Goal: Transaction & Acquisition: Purchase product/service

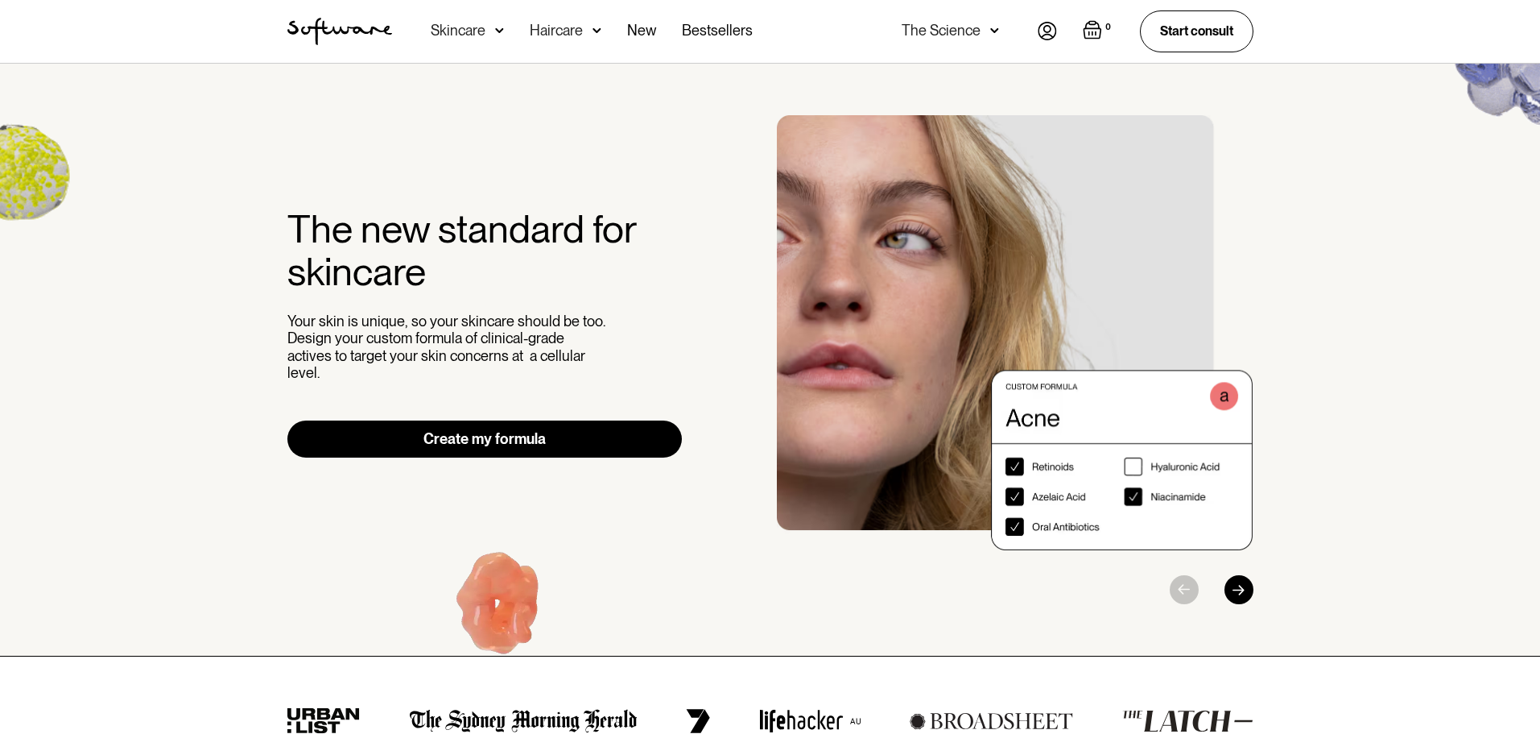
click at [495, 27] on img at bounding box center [499, 31] width 9 height 16
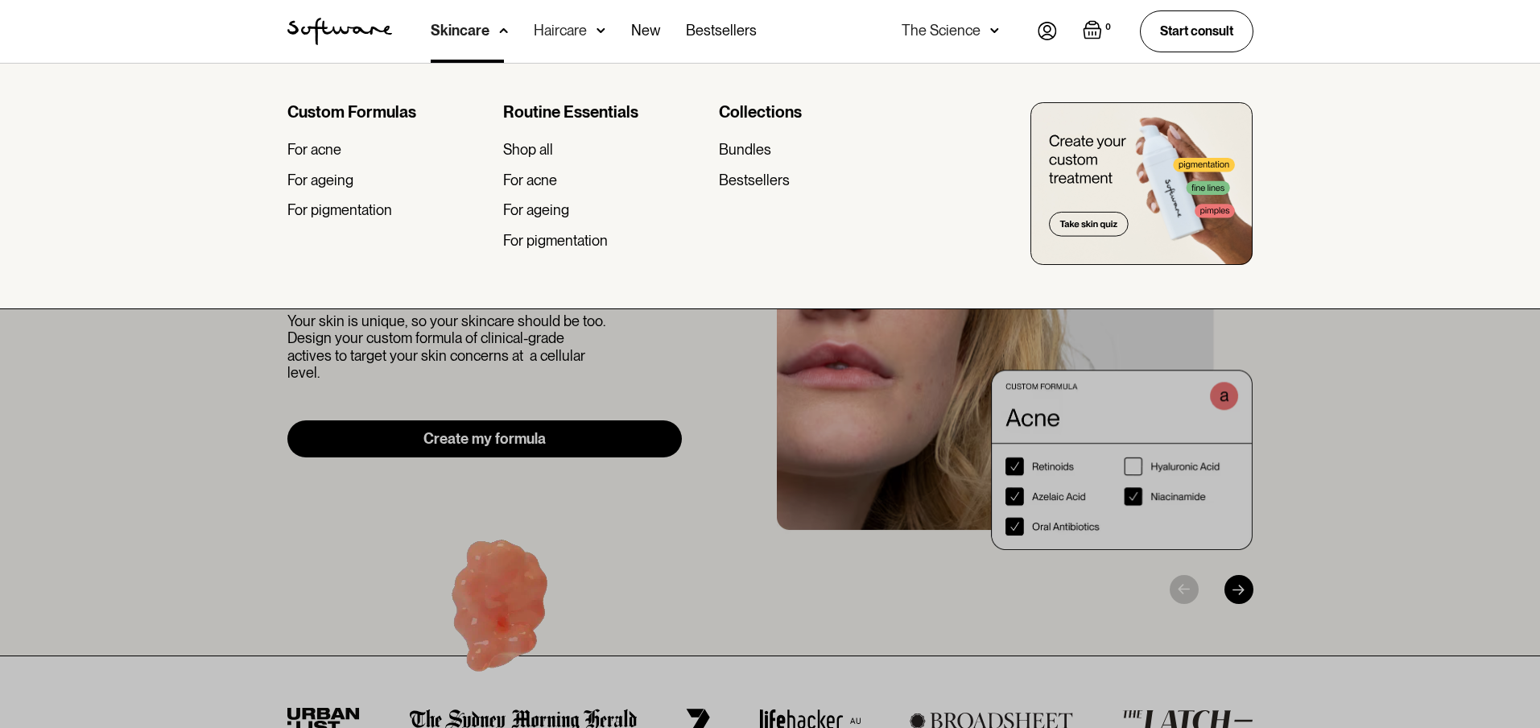
click at [502, 36] on img at bounding box center [503, 31] width 9 height 16
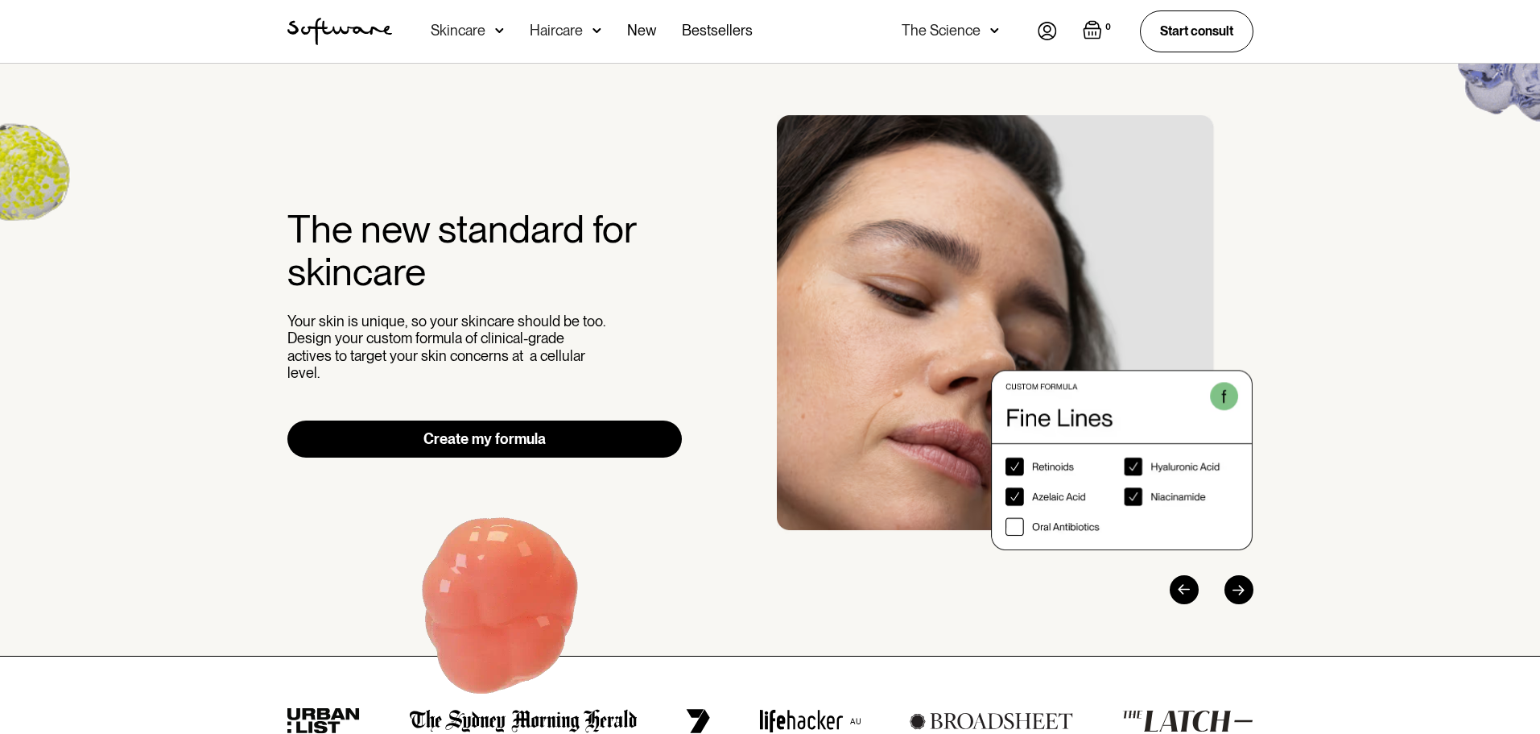
click at [353, 30] on img "home" at bounding box center [339, 31] width 105 height 27
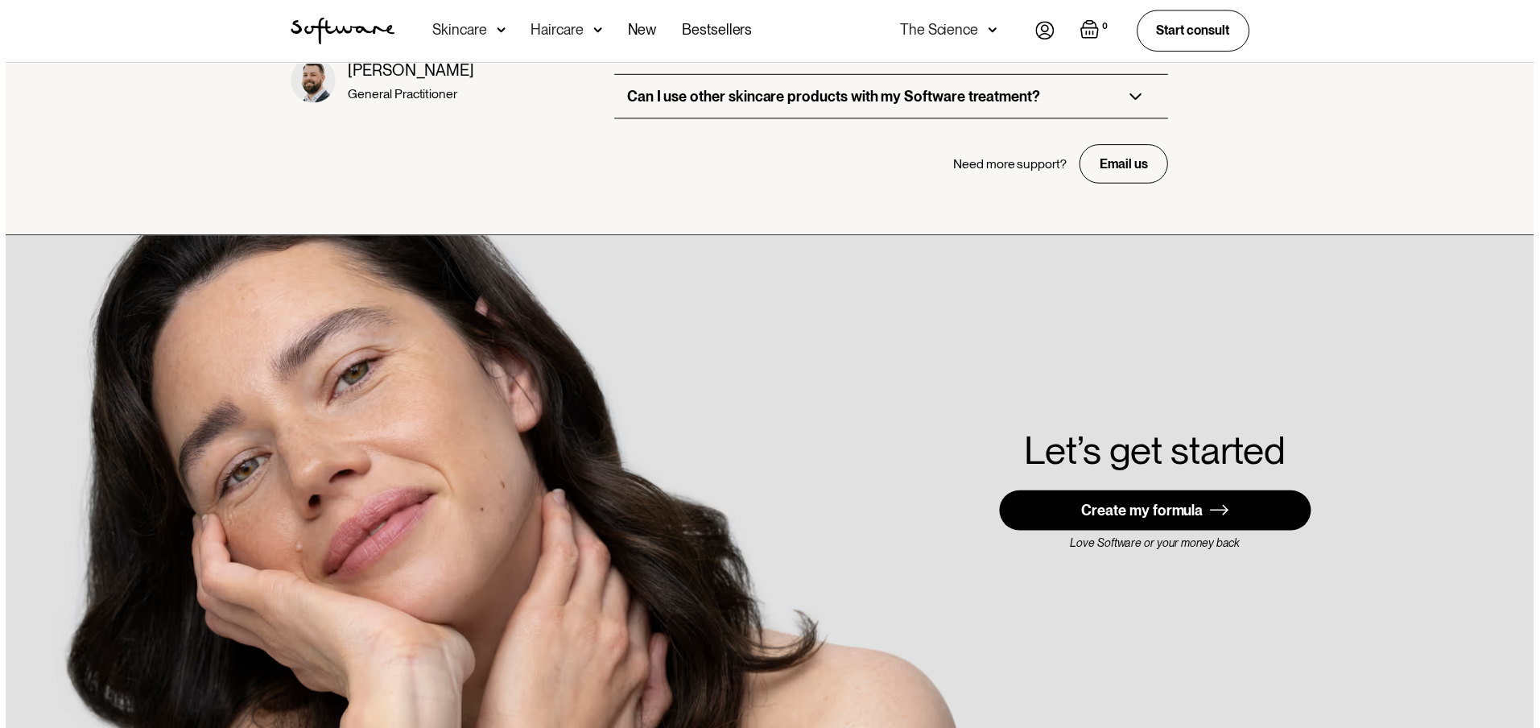
scroll to position [4509, 0]
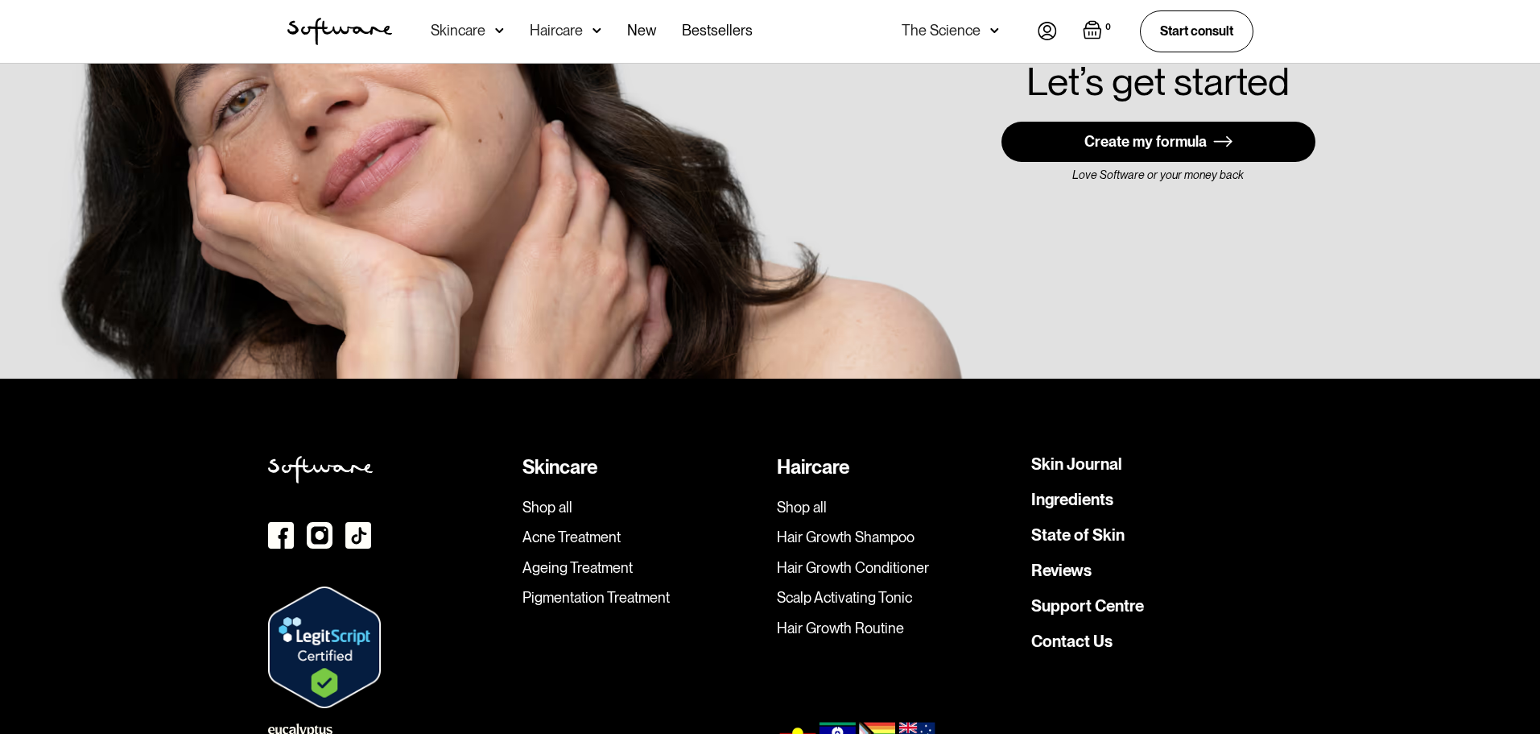
click at [473, 35] on div "Skincare" at bounding box center [458, 31] width 55 height 16
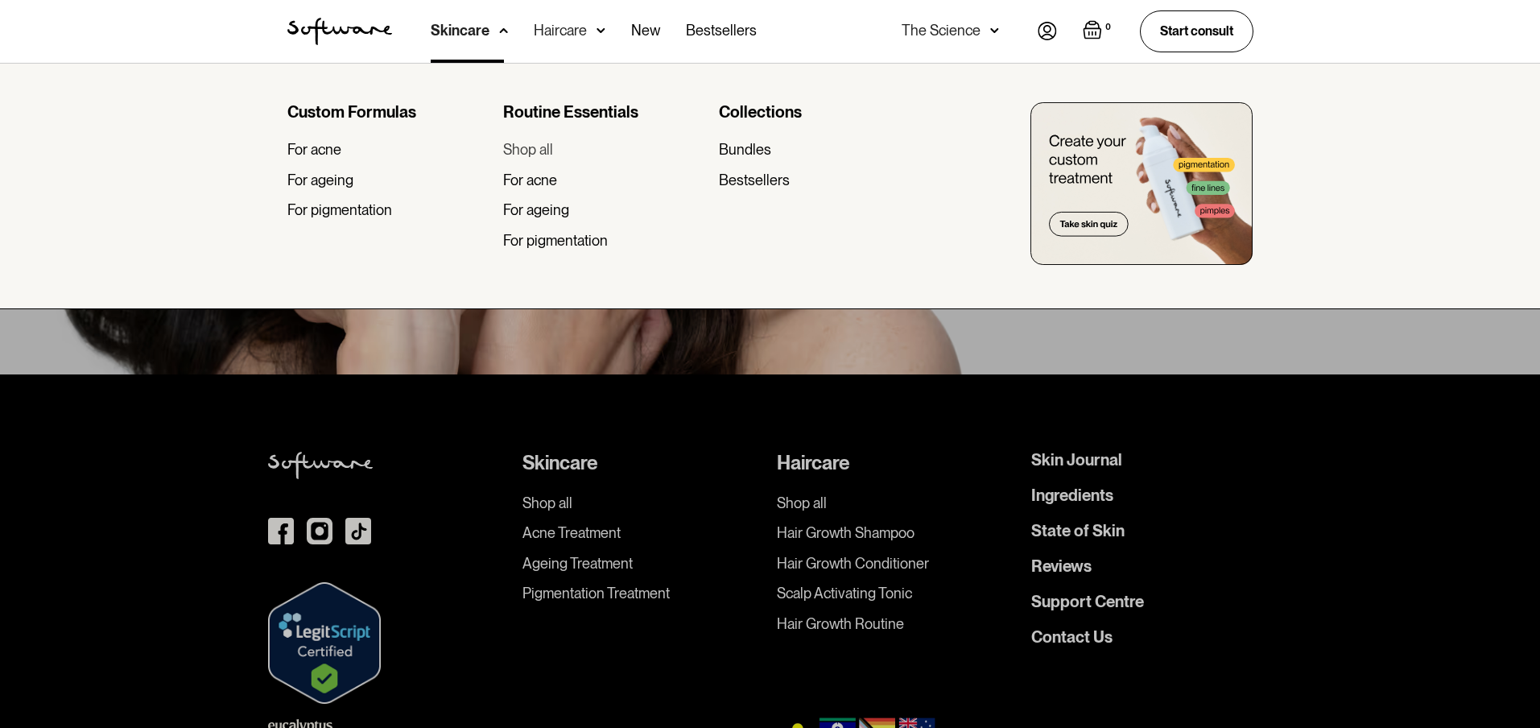
click at [539, 158] on div "Shop all" at bounding box center [528, 150] width 50 height 18
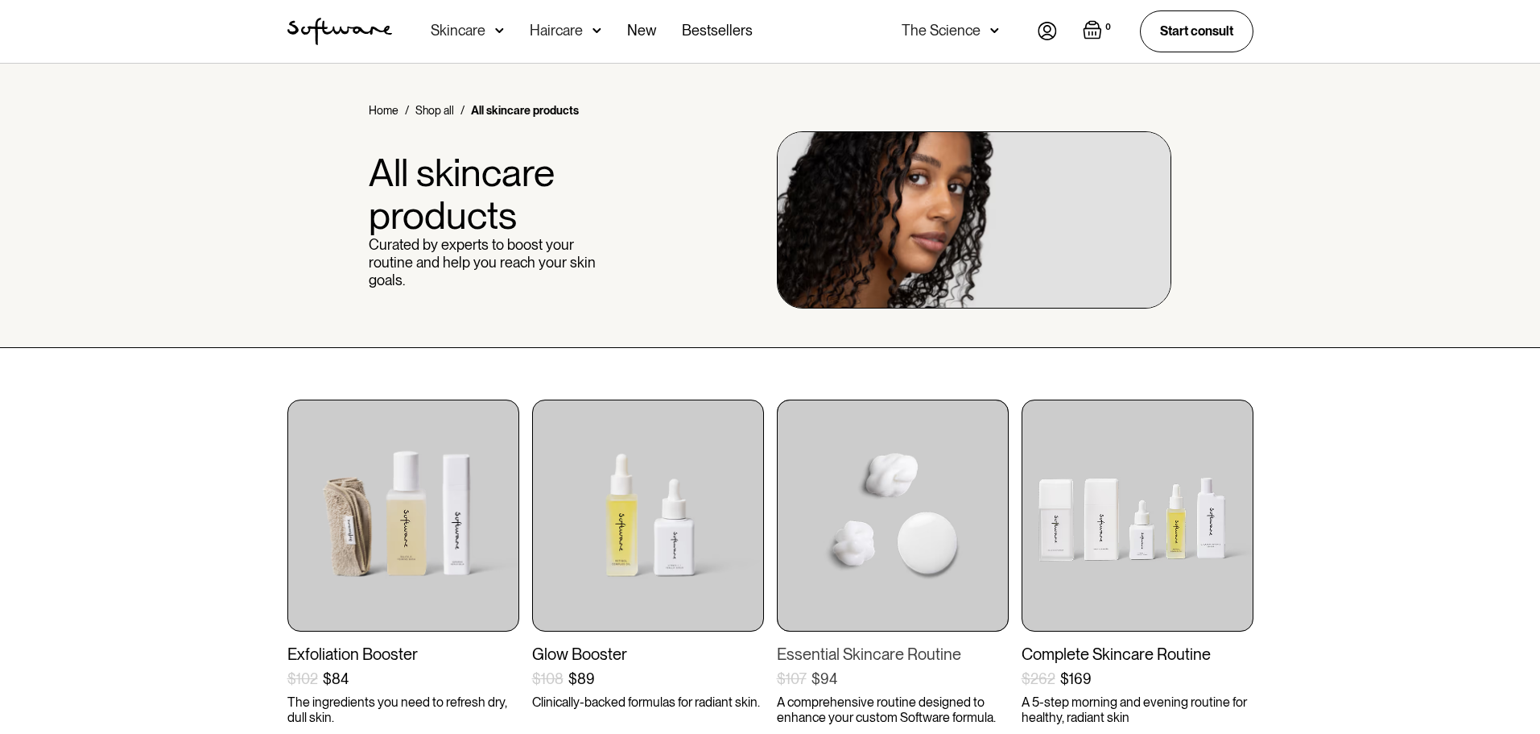
click at [898, 463] on img at bounding box center [893, 515] width 232 height 232
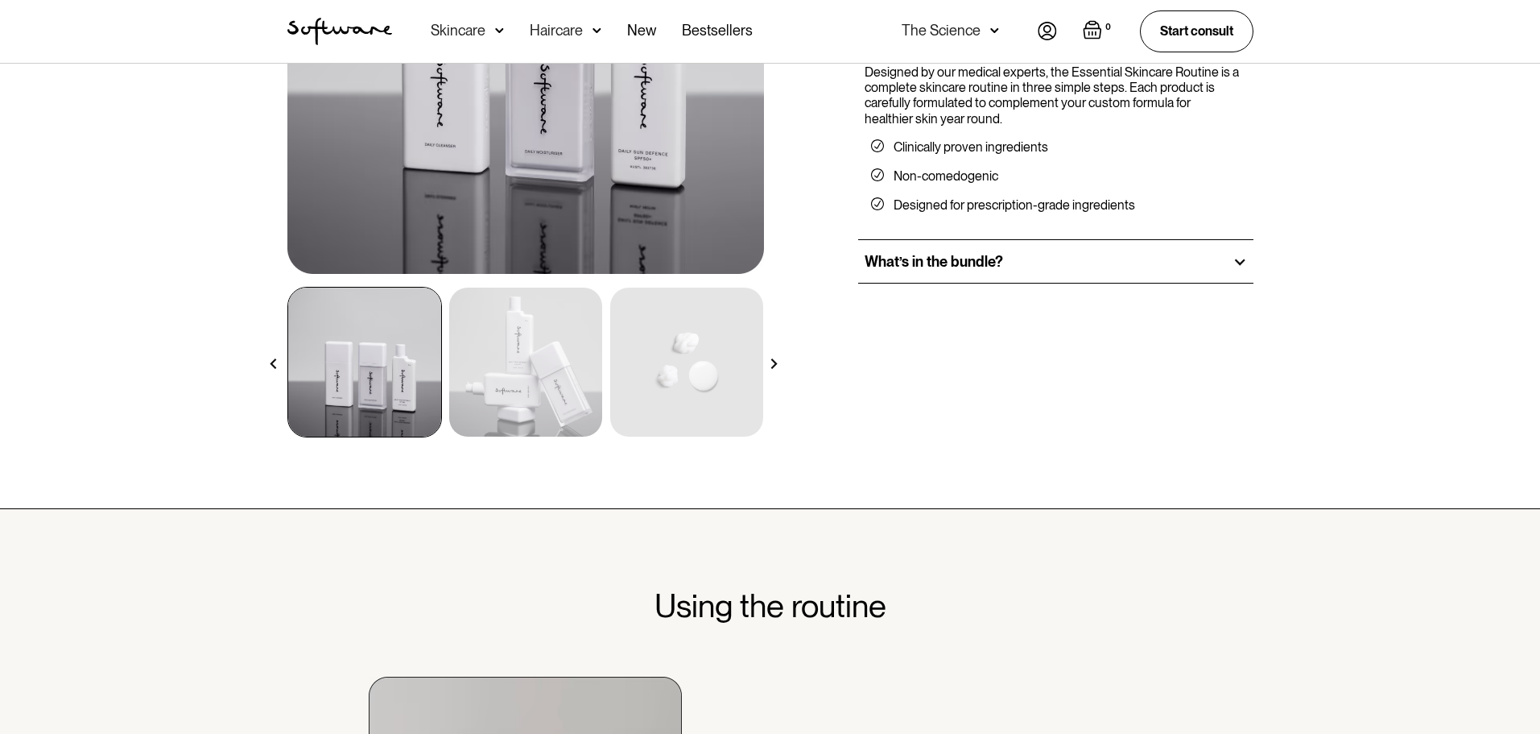
scroll to position [322, 0]
click at [601, 388] on img at bounding box center [525, 361] width 153 height 149
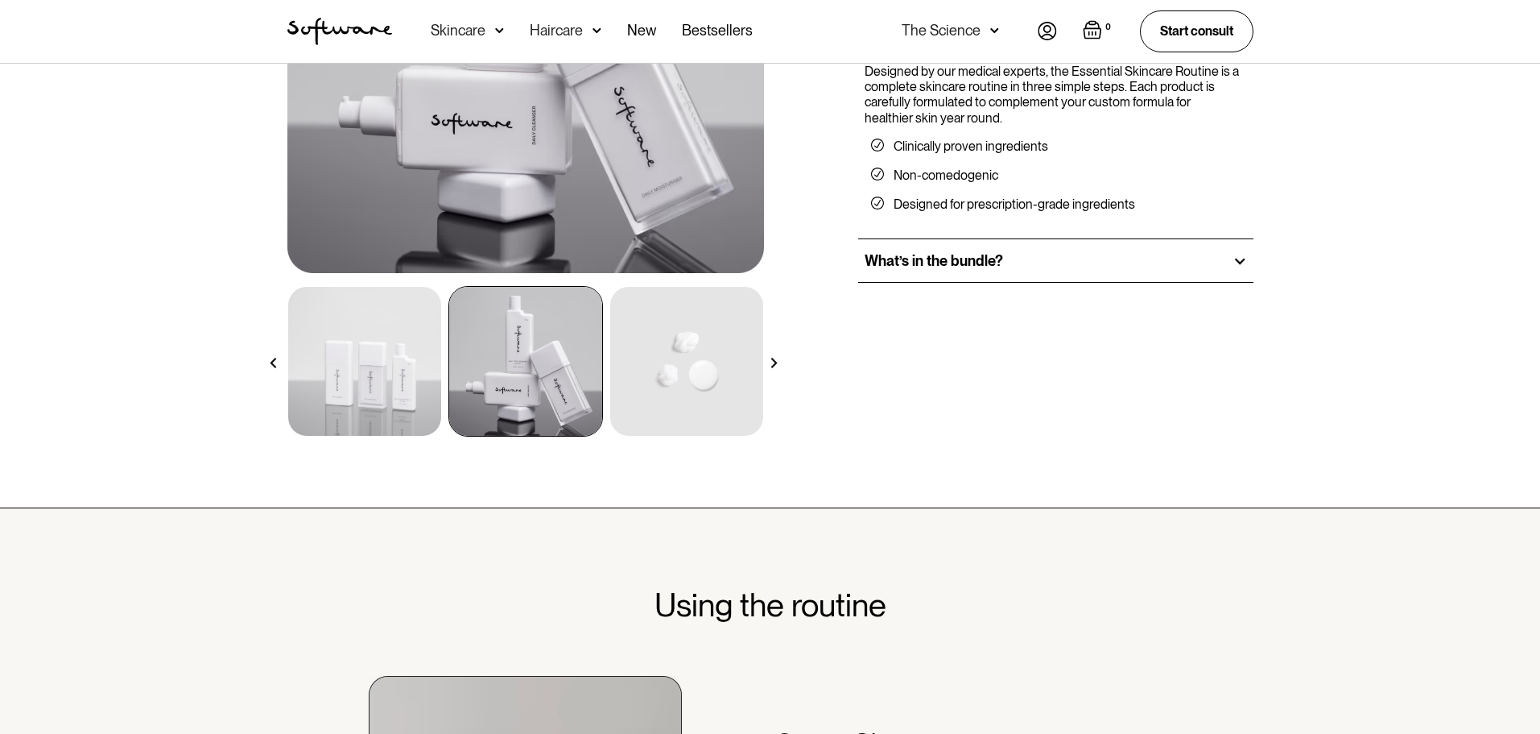
click at [696, 381] on img at bounding box center [686, 361] width 153 height 149
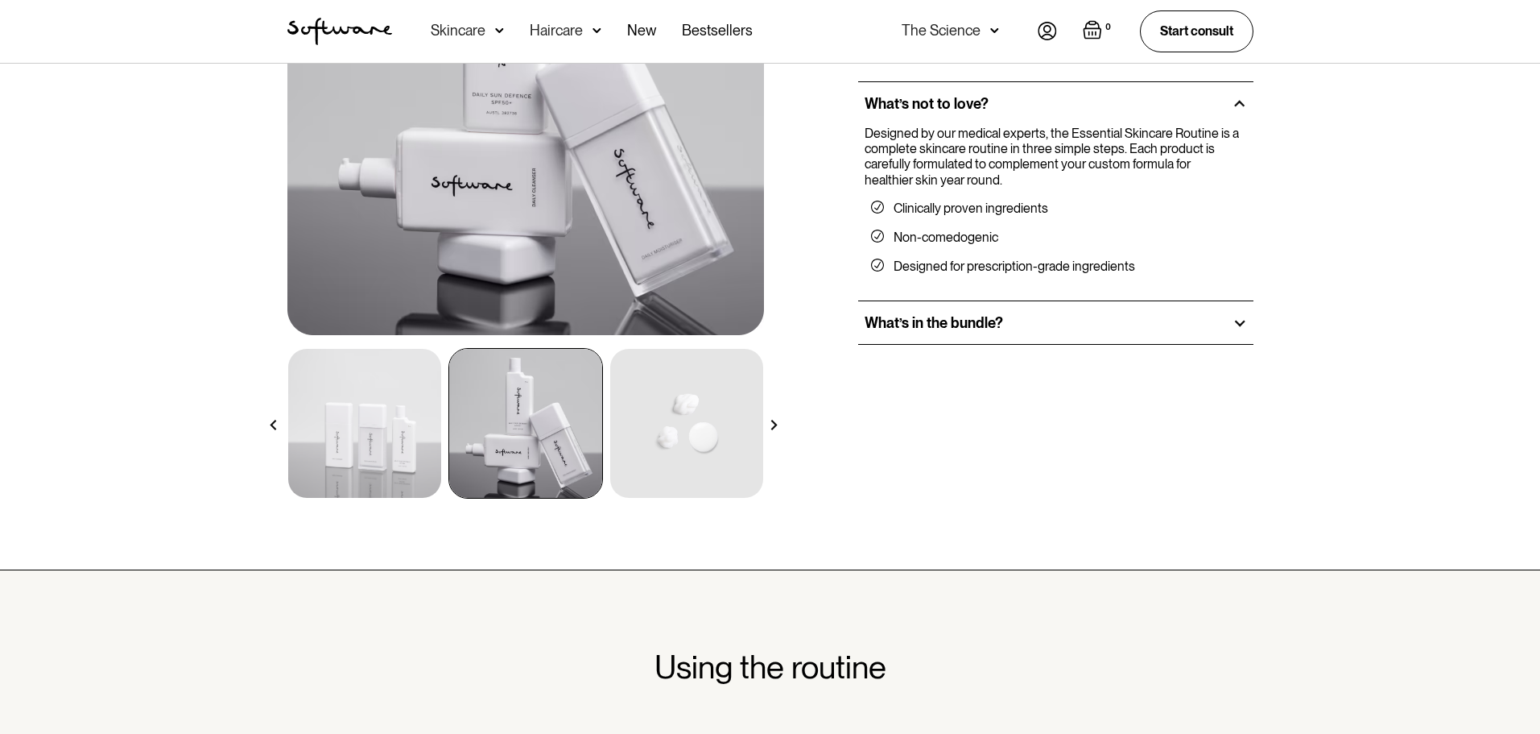
scroll to position [161, 0]
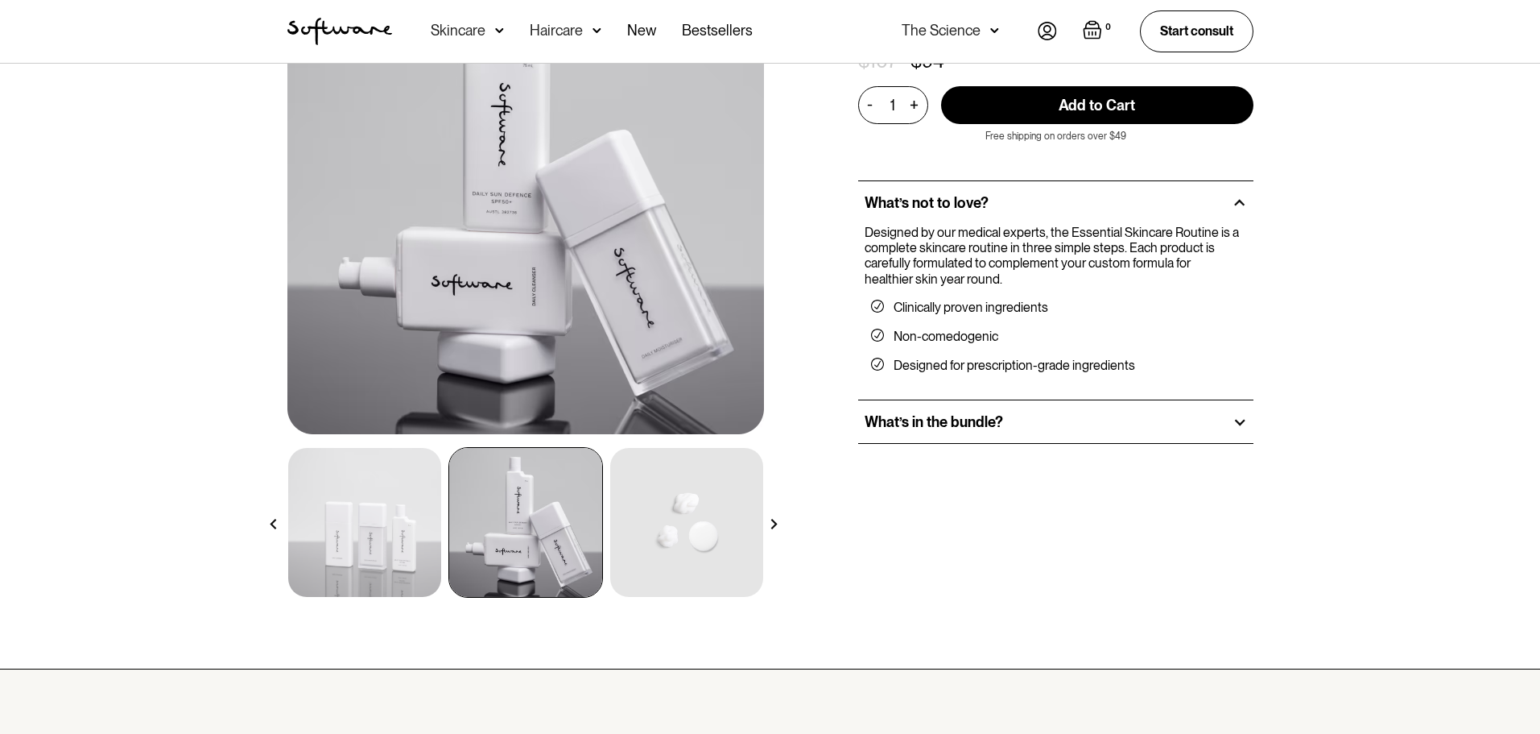
click at [785, 518] on div at bounding box center [774, 524] width 28 height 28
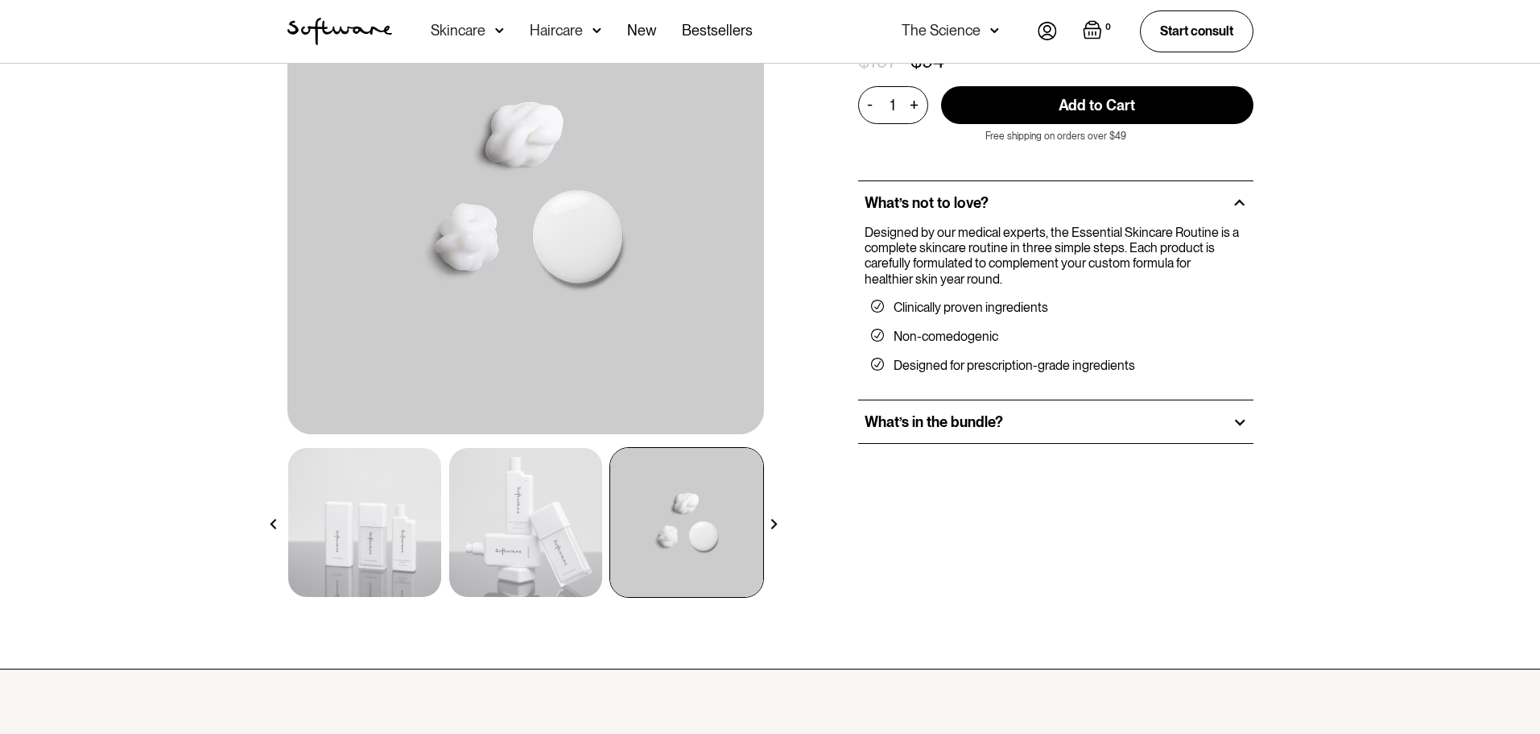
click at [524, 491] on img at bounding box center [525, 522] width 153 height 149
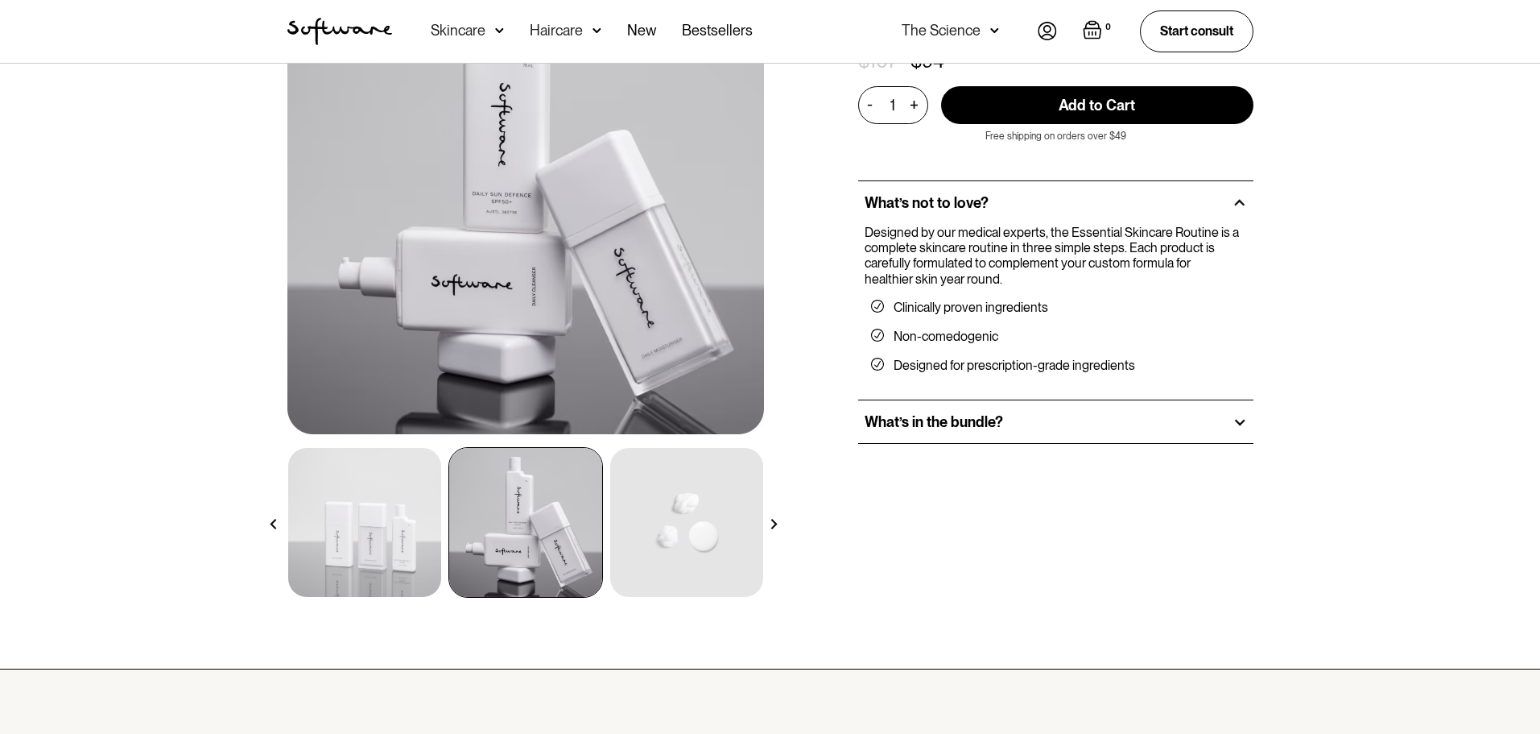
click at [390, 502] on img at bounding box center [364, 522] width 153 height 149
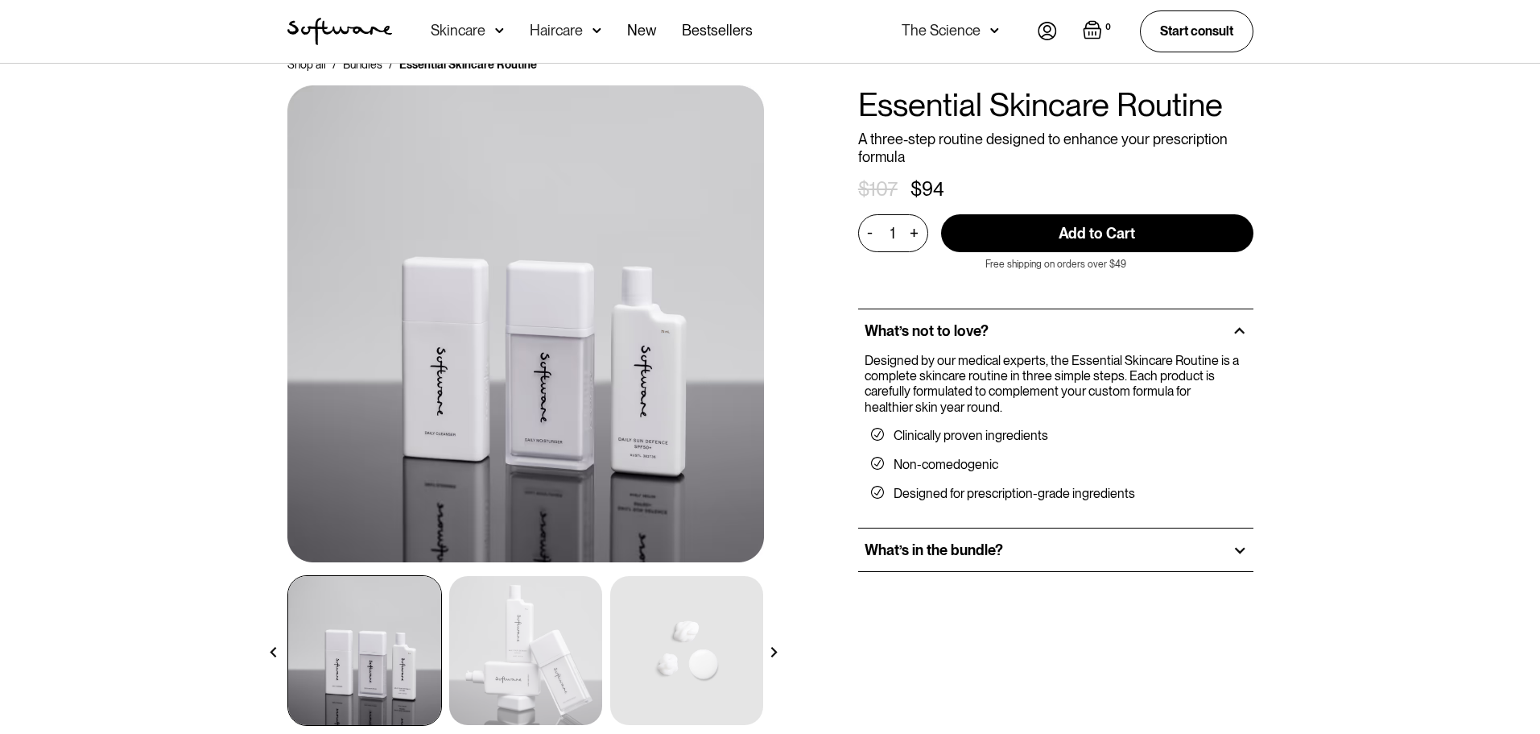
scroll to position [0, 0]
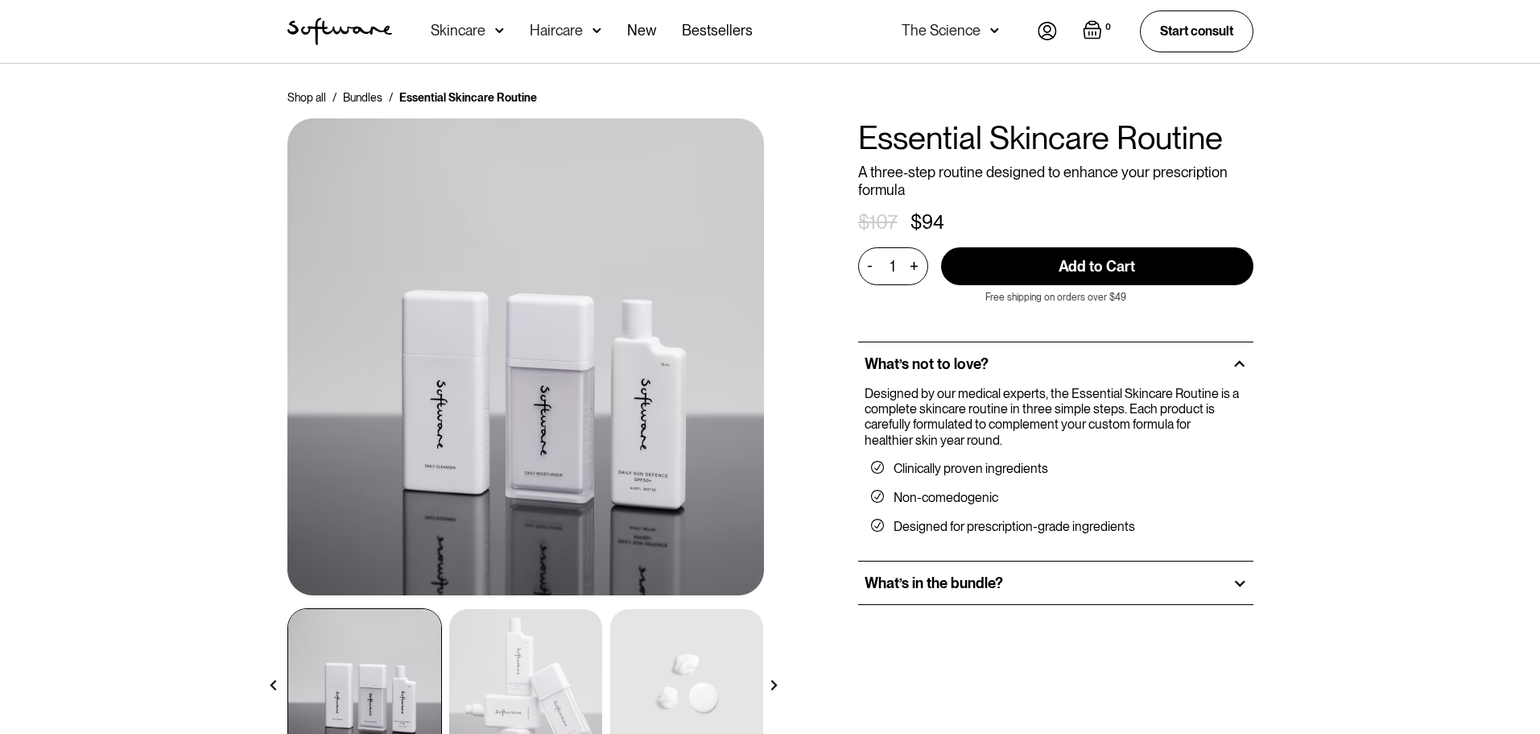
click at [190, 195] on div "Shop all / Bundles / Essential Skincare Routine All hair products / Essential S…" at bounding box center [770, 447] width 1540 height 767
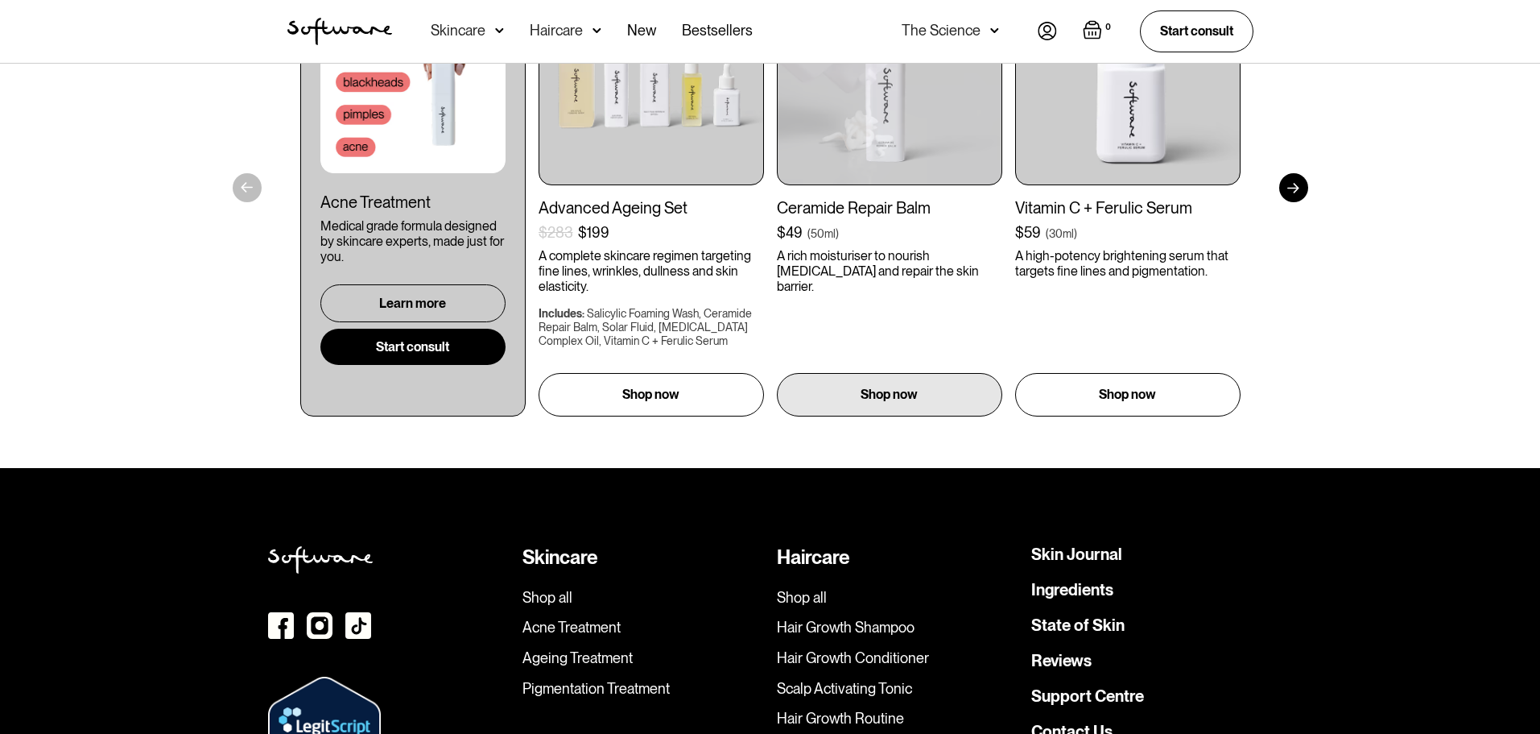
scroll to position [3725, 0]
